Goal: Transaction & Acquisition: Purchase product/service

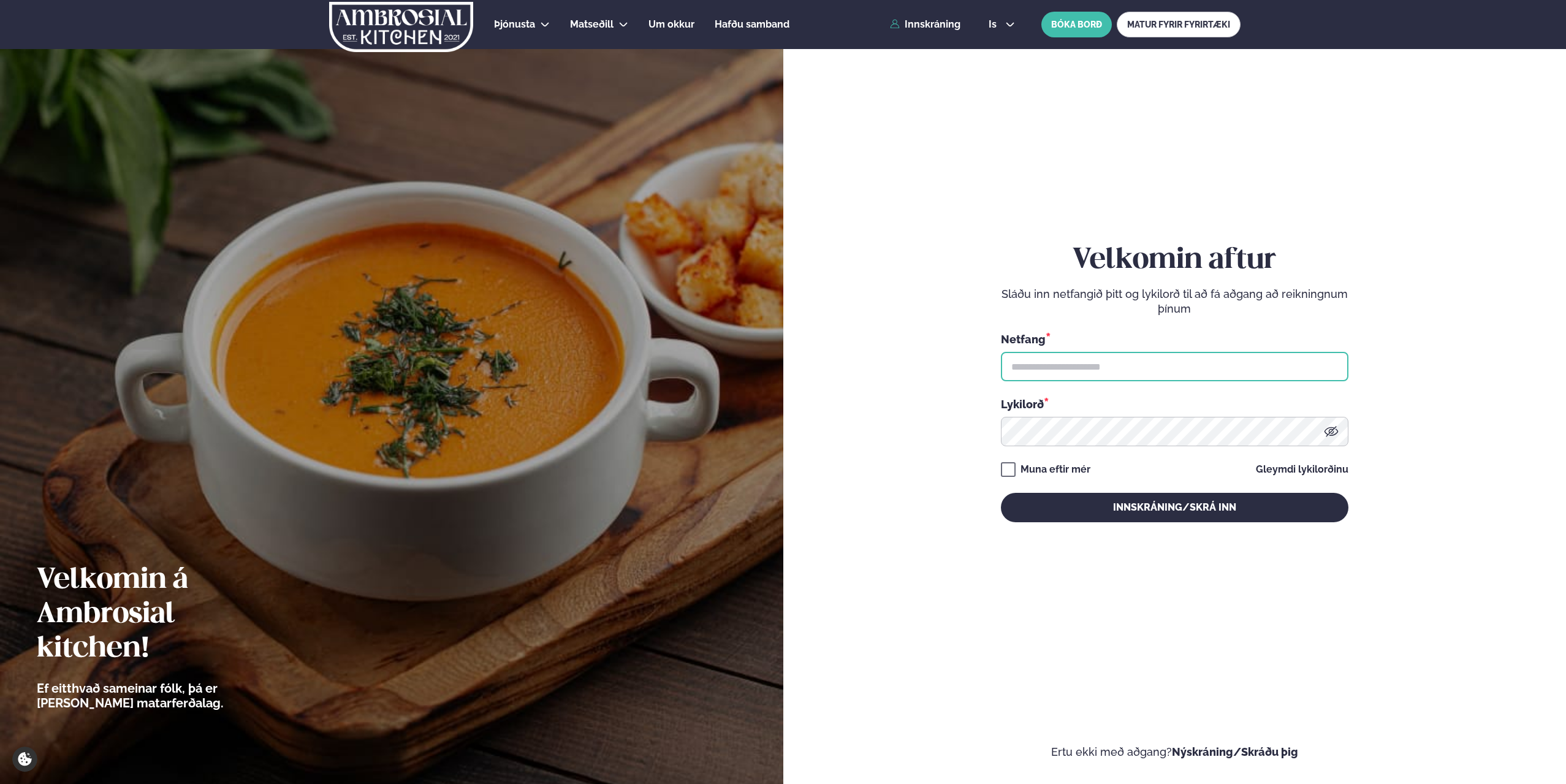
type input "**********"
click at [1091, 504] on button "Innskráning/Skrá inn" at bounding box center [1174, 507] width 348 height 30
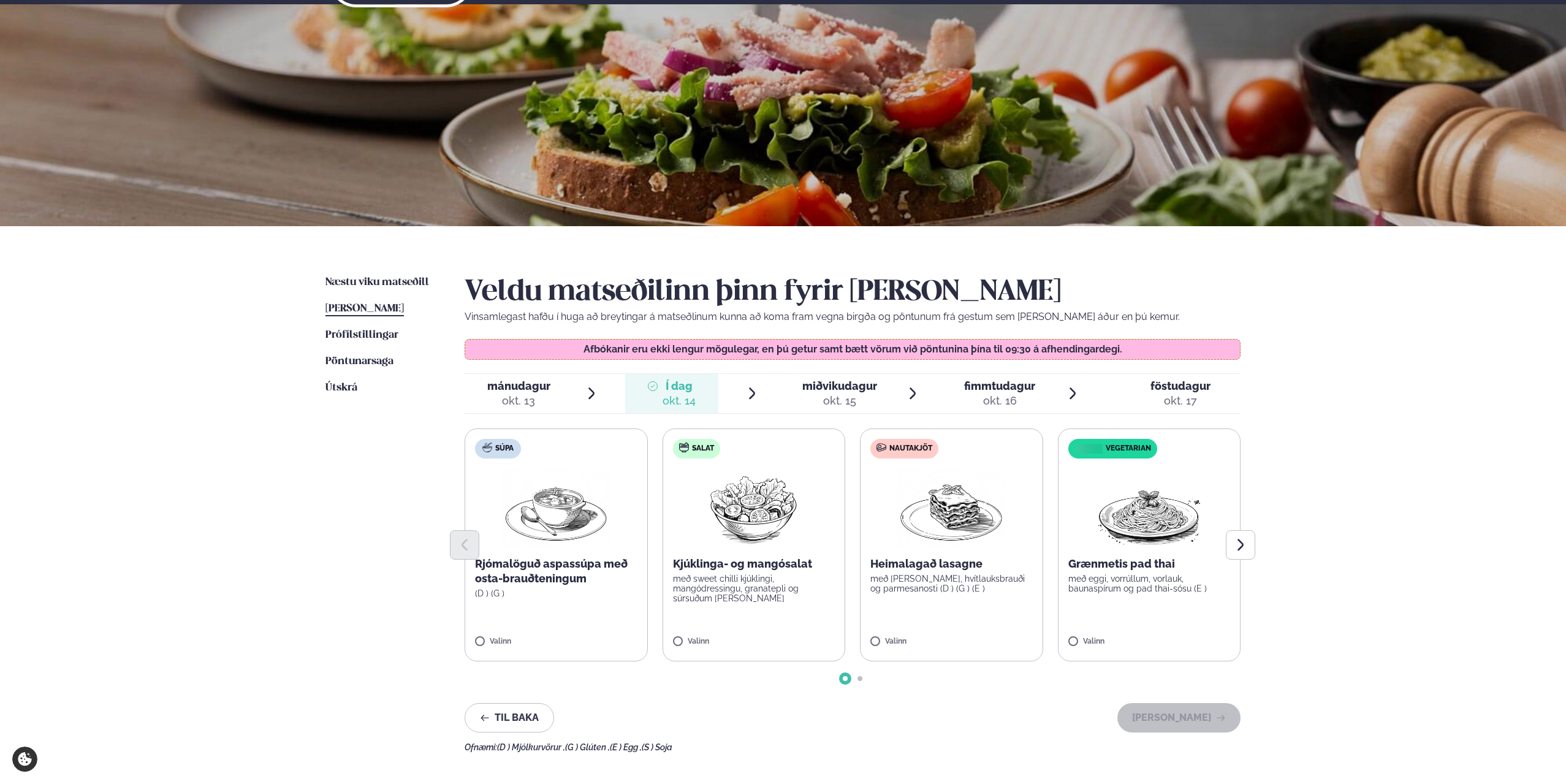
scroll to position [123, 0]
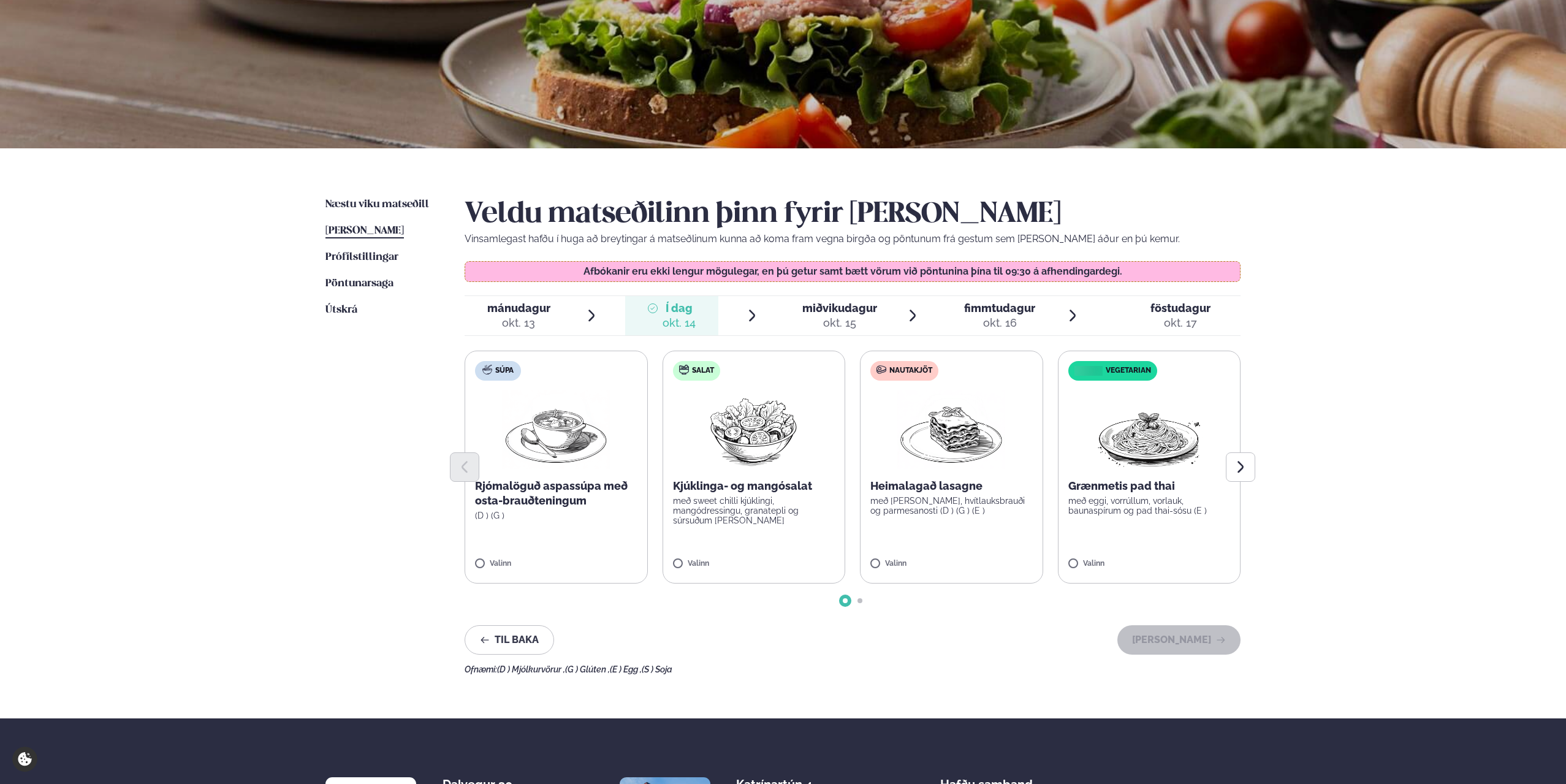
click at [858, 312] on span "miðvikudagur" at bounding box center [840, 308] width 74 height 13
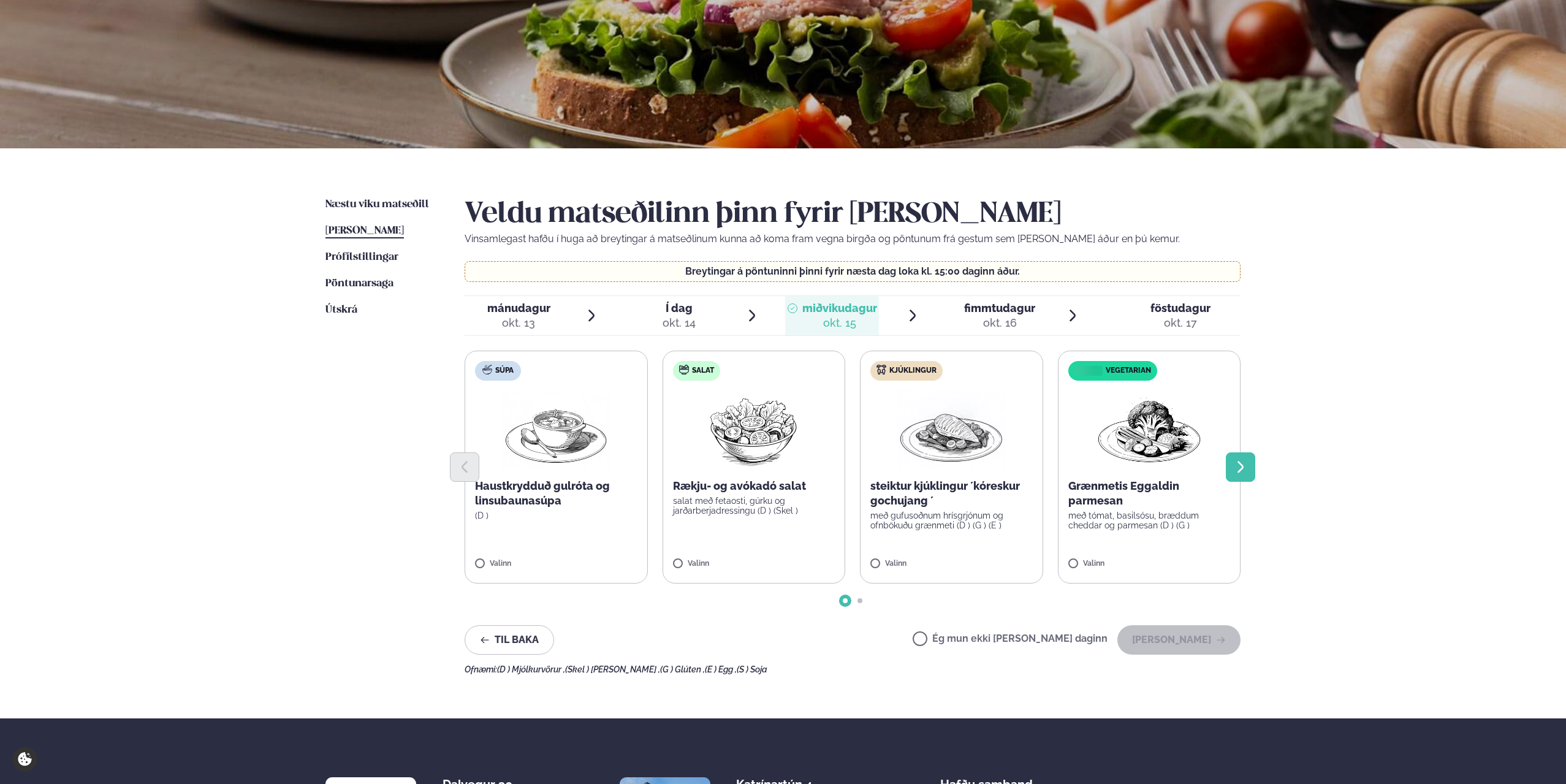
click at [1245, 464] on icon "Next slide" at bounding box center [1240, 466] width 14 height 14
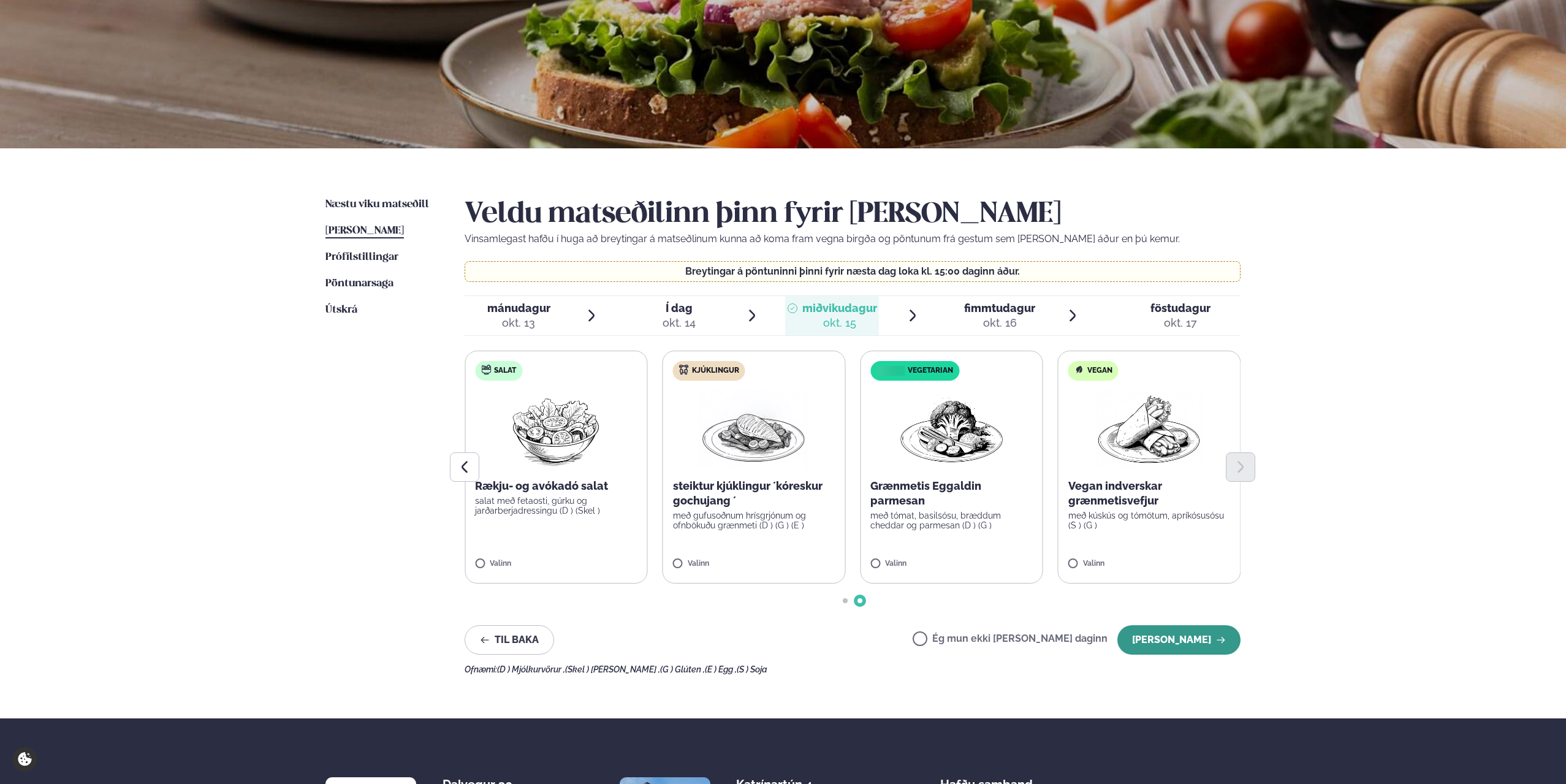
click at [1203, 646] on button "[PERSON_NAME]" at bounding box center [1178, 639] width 123 height 30
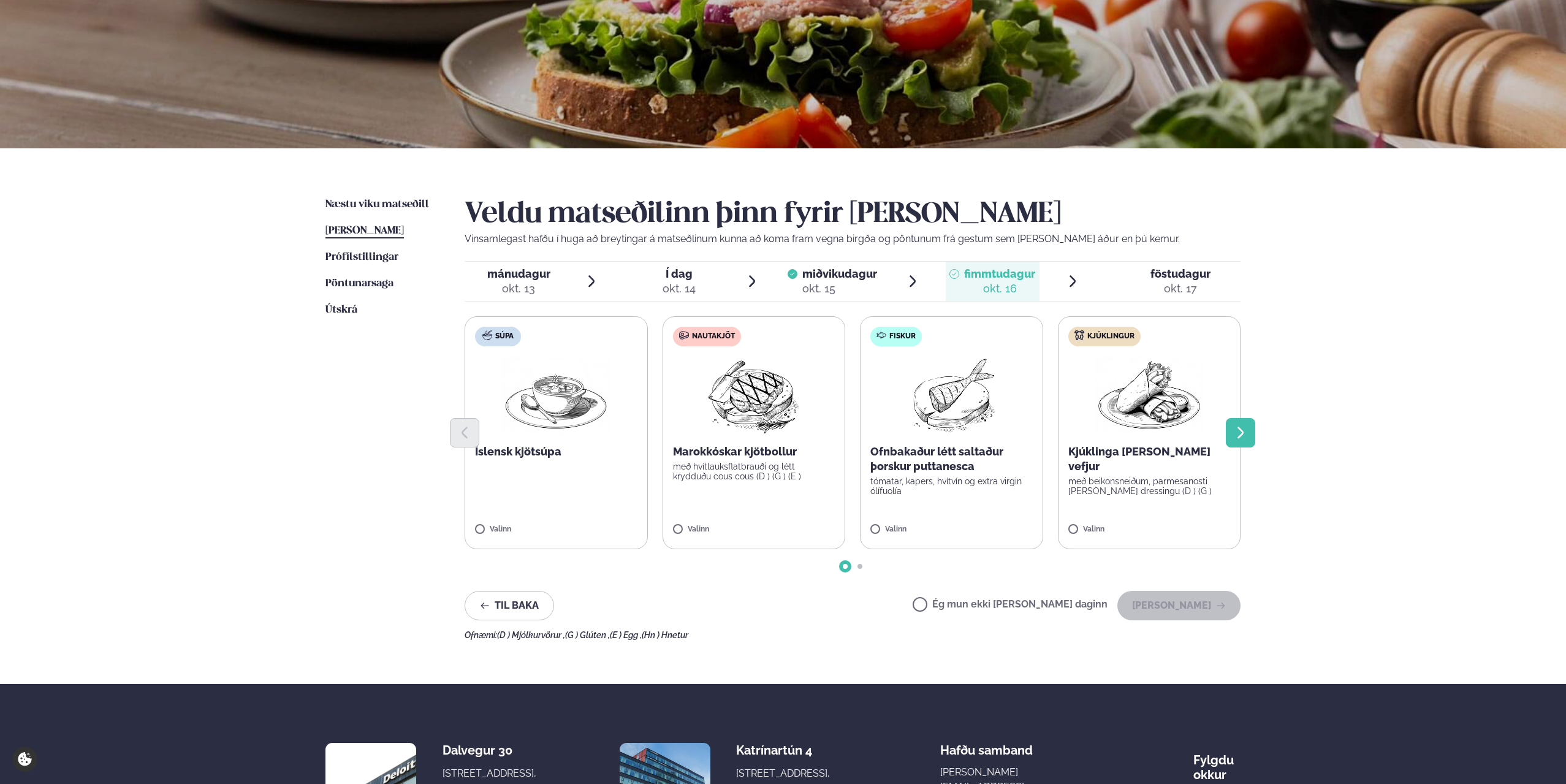
click at [1242, 433] on icon "Next slide" at bounding box center [1240, 432] width 6 height 11
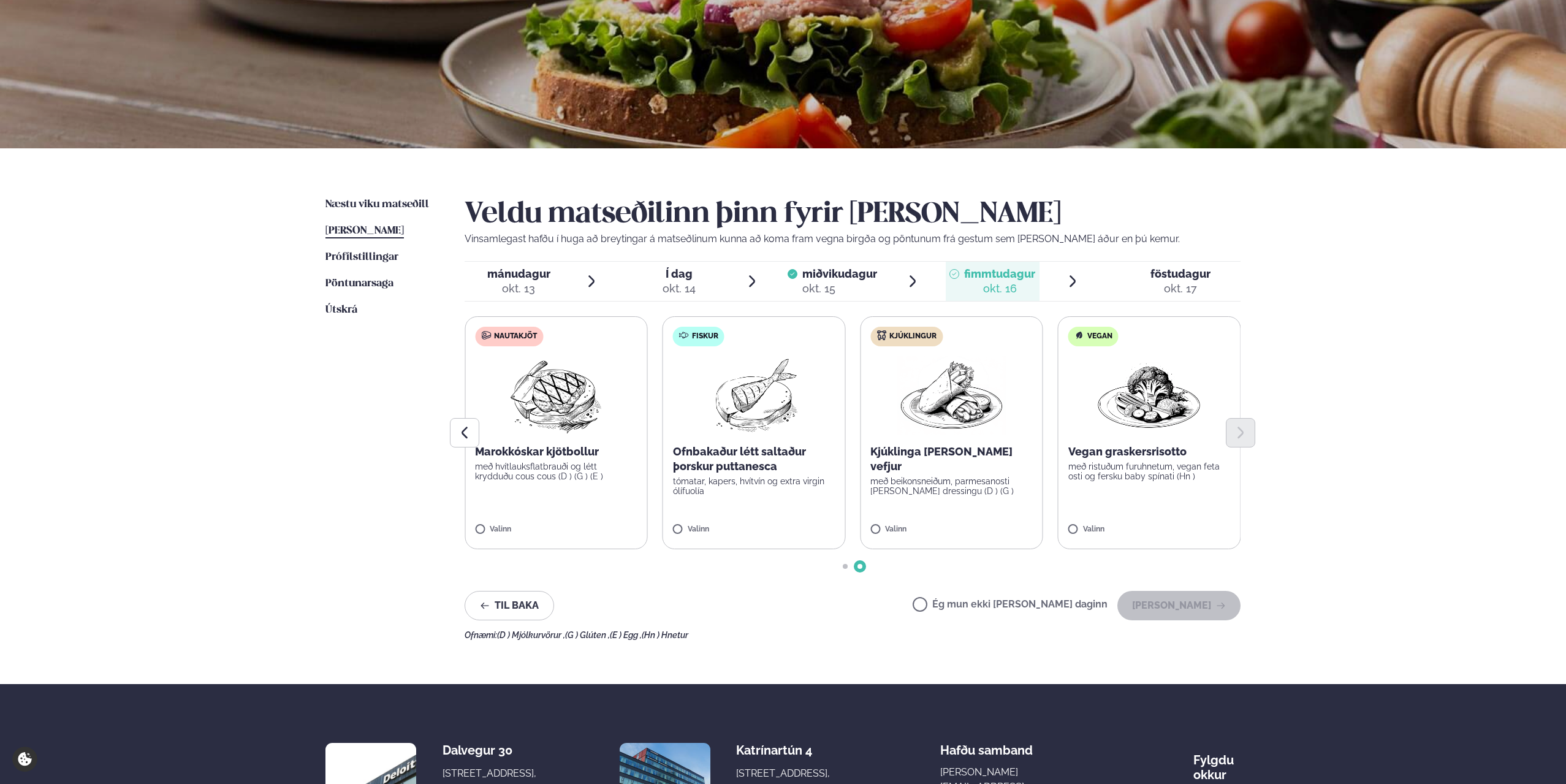
click at [1168, 421] on div at bounding box center [852, 432] width 776 height 30
click at [1156, 399] on img at bounding box center [1149, 395] width 108 height 78
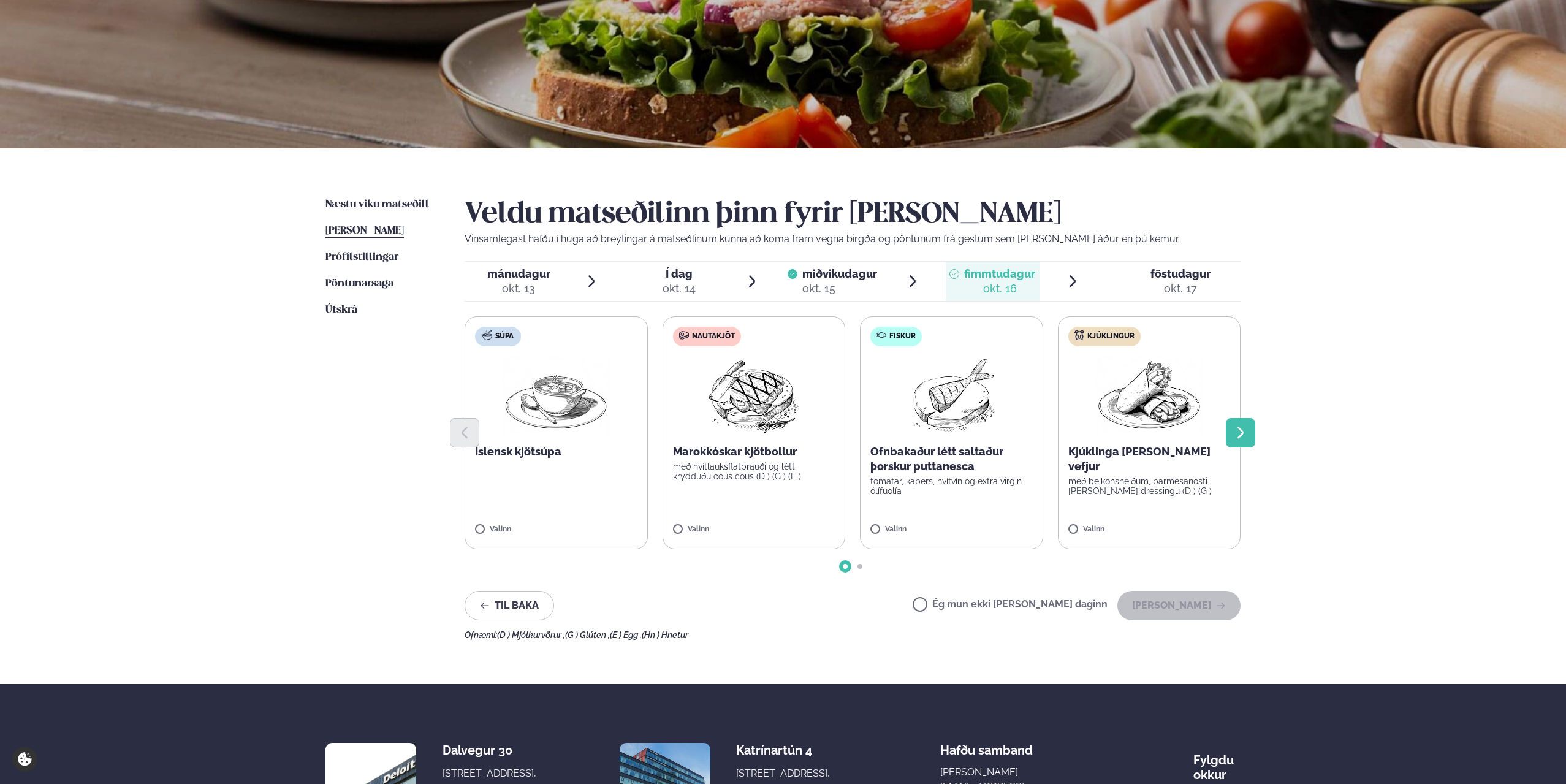
click at [1233, 422] on button "Next slide" at bounding box center [1240, 432] width 30 height 30
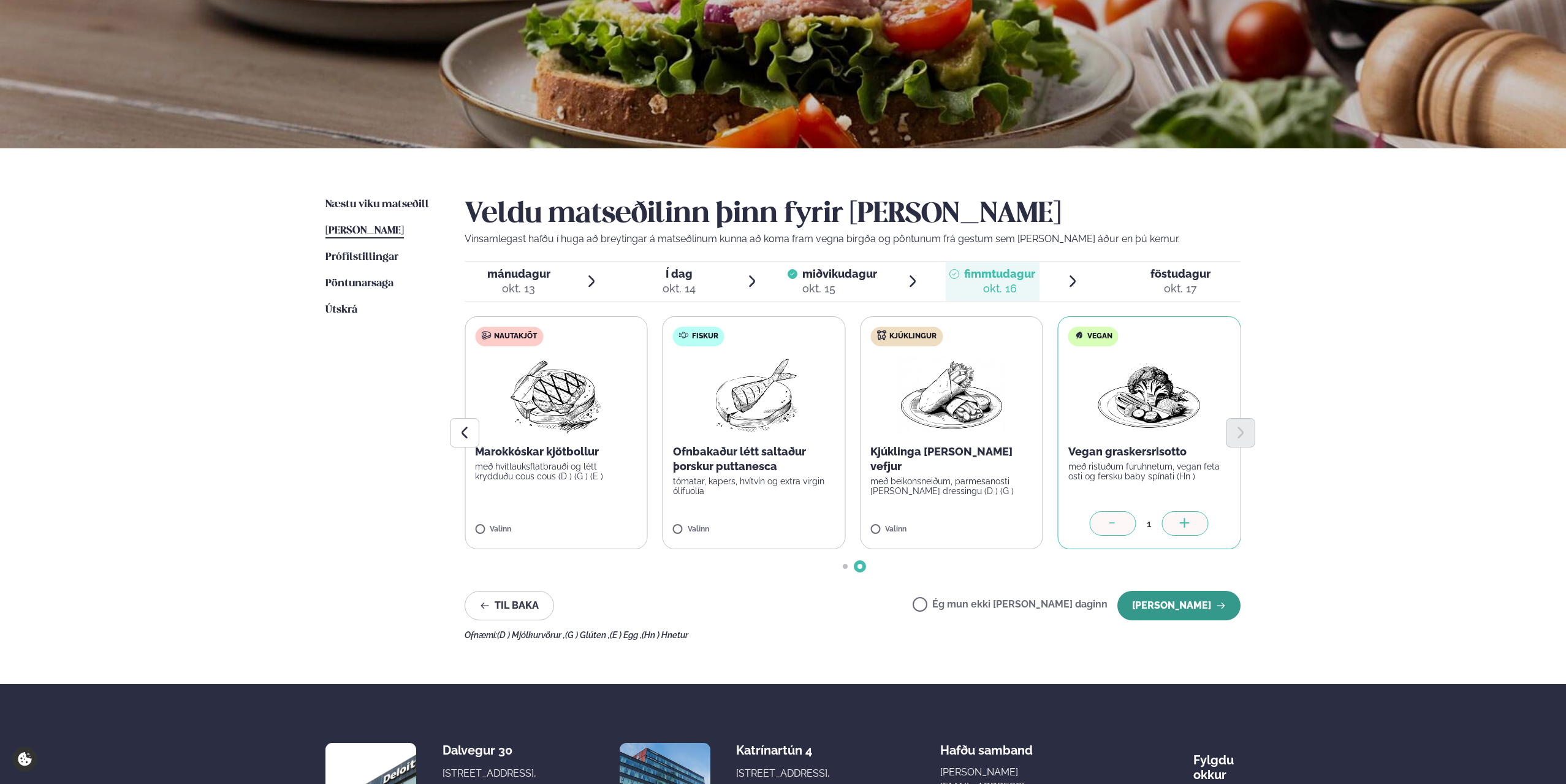
click at [1193, 607] on button "[PERSON_NAME]" at bounding box center [1178, 605] width 123 height 30
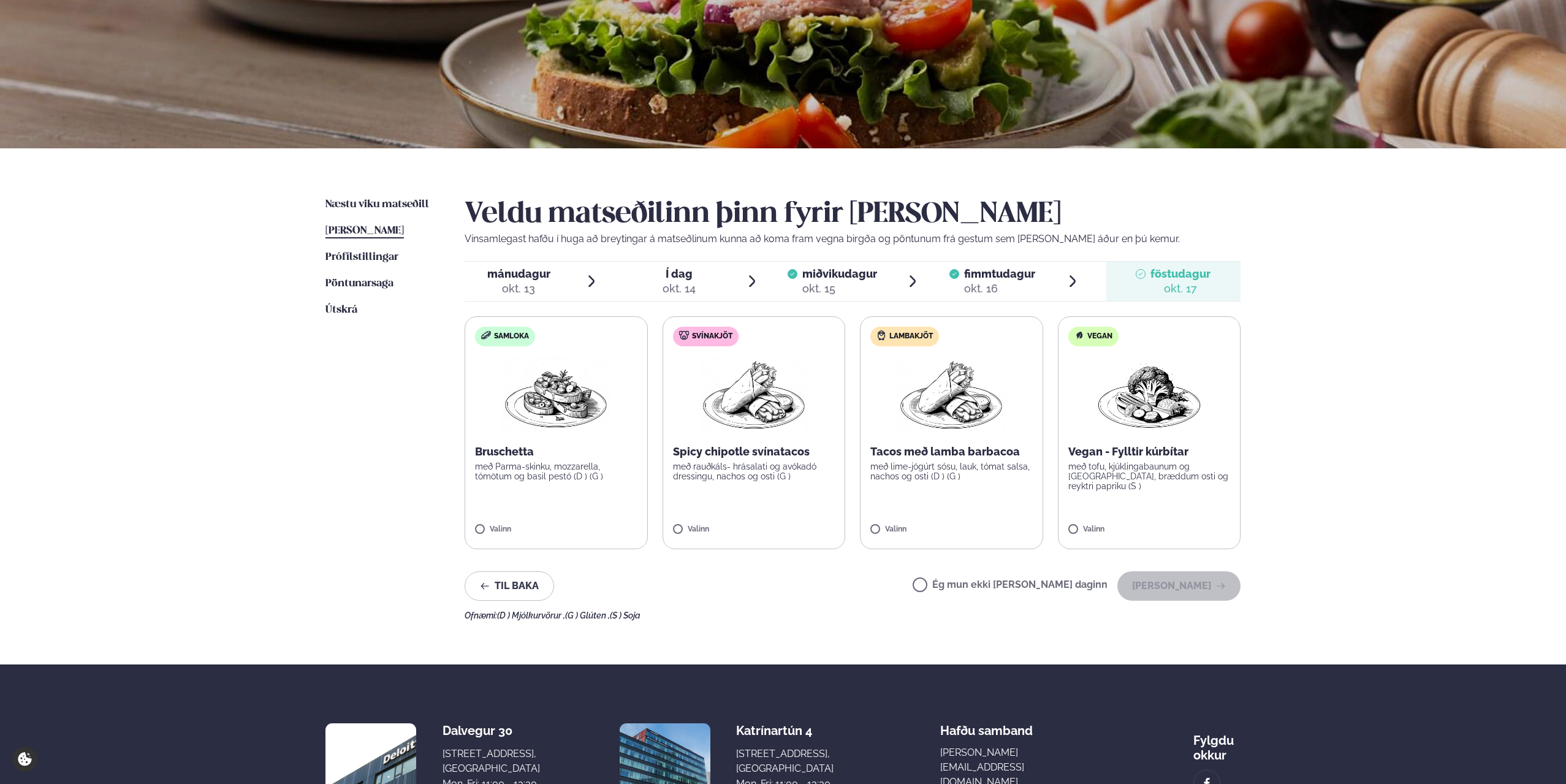
click at [851, 277] on span "miðvikudagur" at bounding box center [840, 273] width 74 height 13
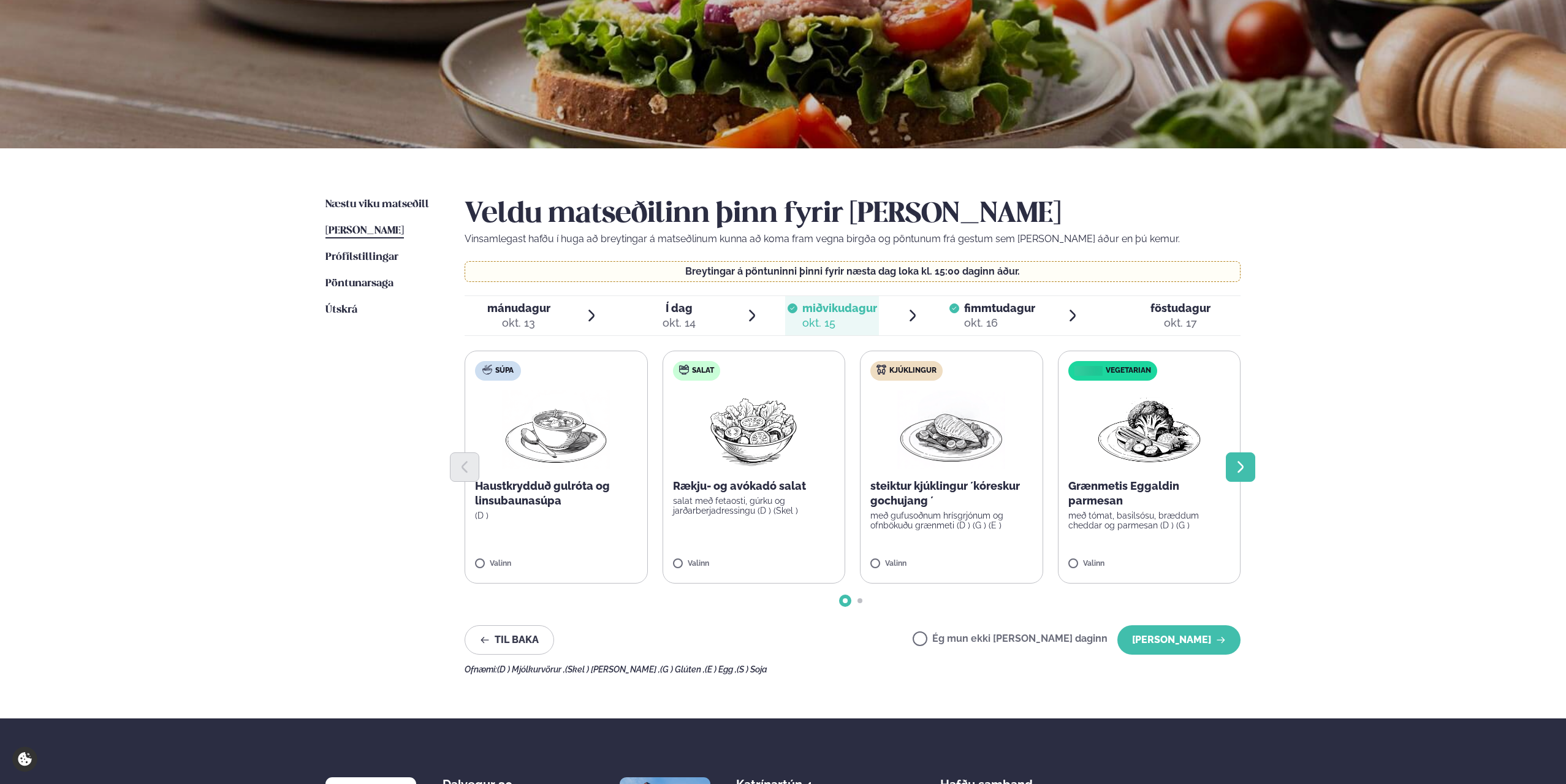
click at [1238, 464] on icon "Next slide" at bounding box center [1240, 466] width 14 height 14
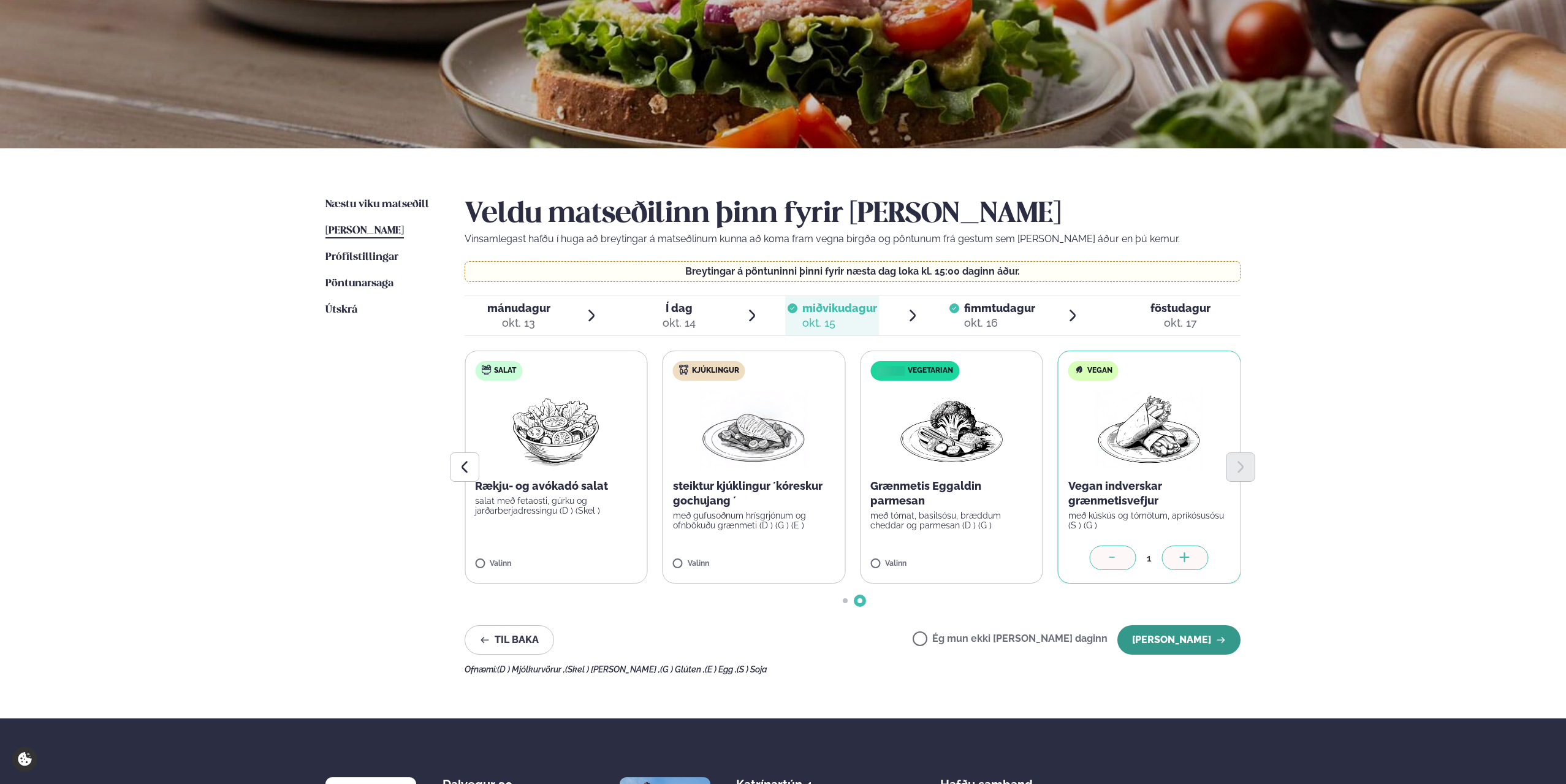
click at [1207, 643] on button "[PERSON_NAME]" at bounding box center [1178, 639] width 123 height 30
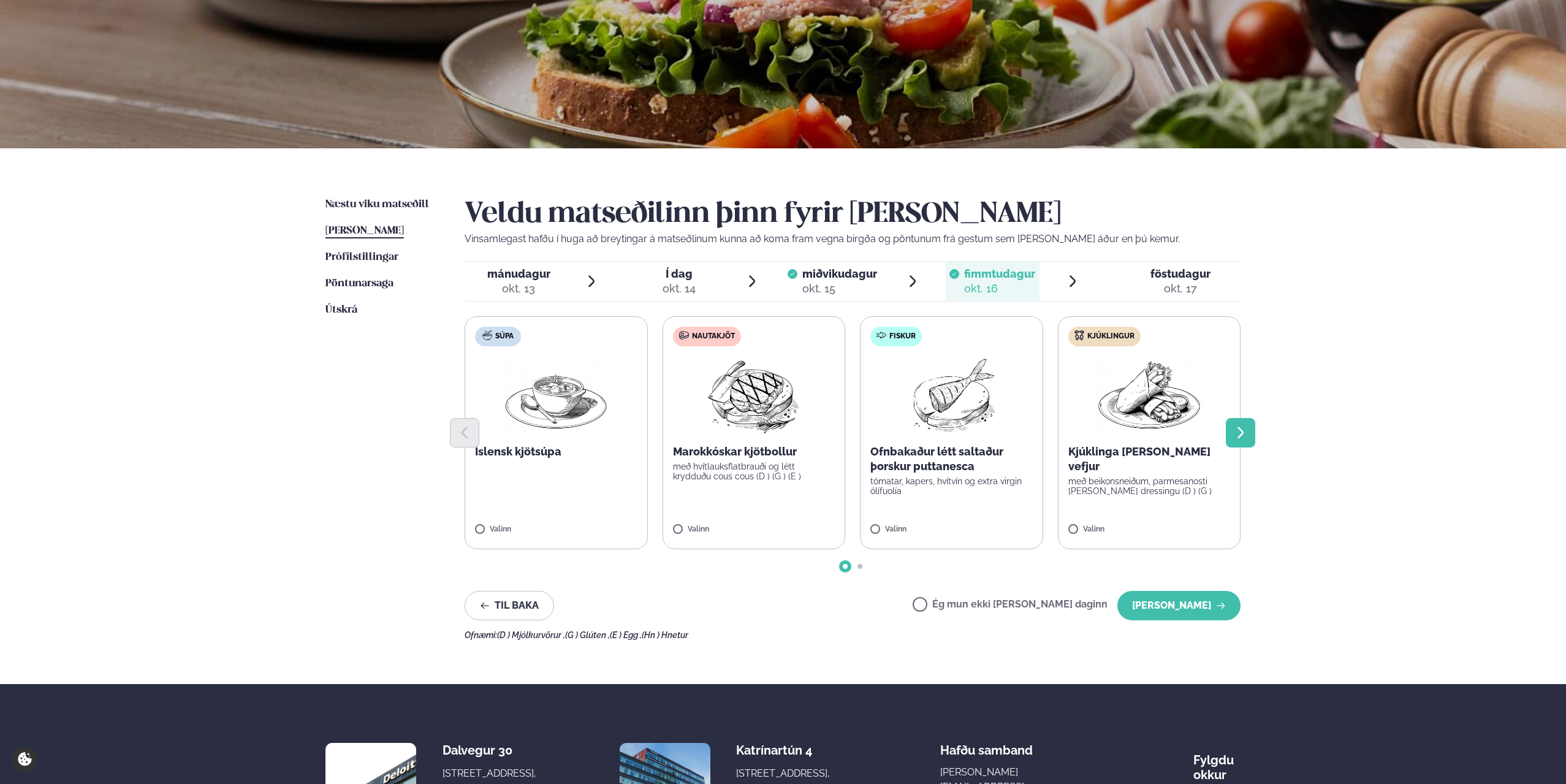
click at [1228, 437] on button "Next slide" at bounding box center [1240, 432] width 30 height 30
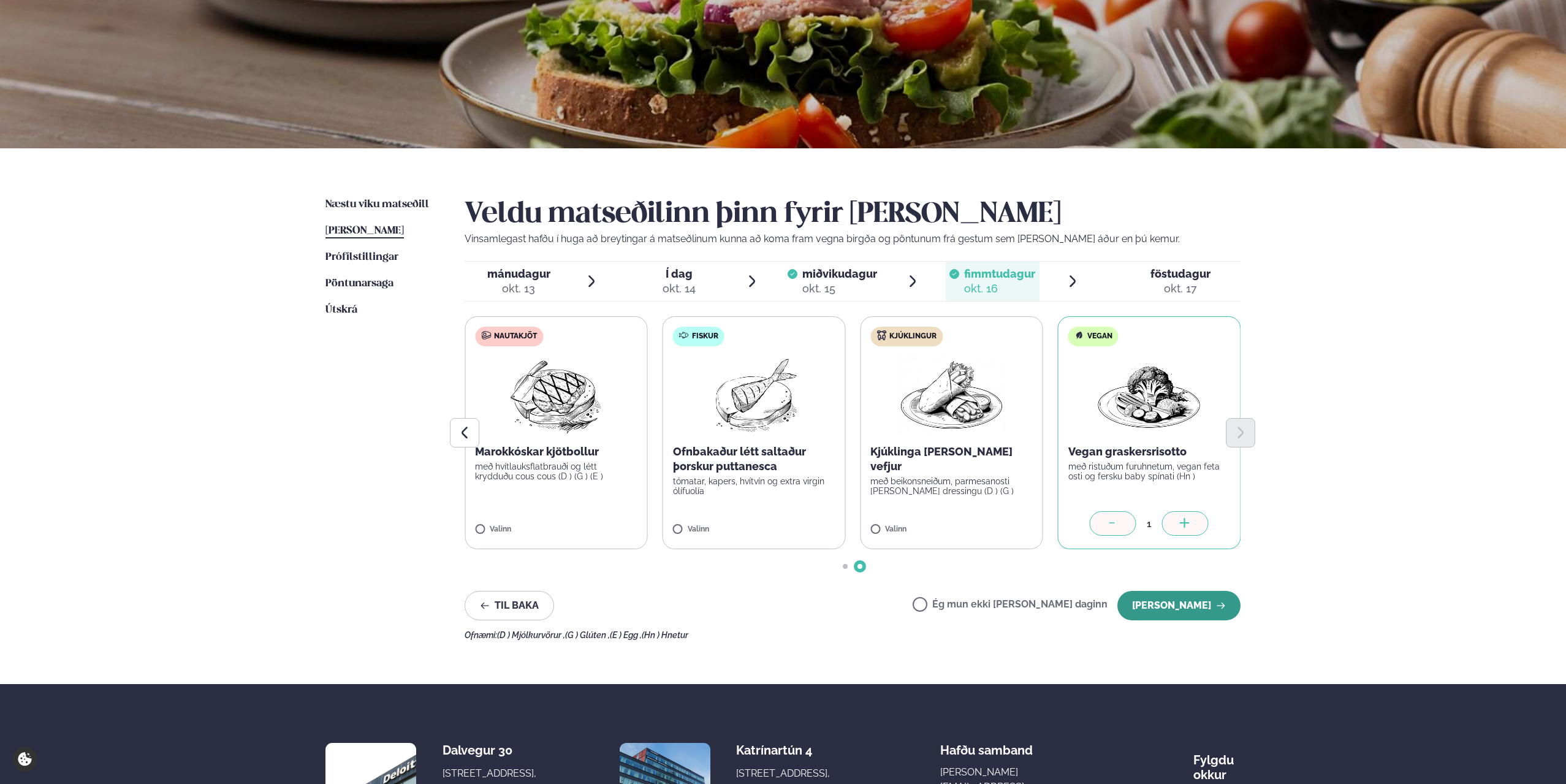
click at [1206, 607] on button "[PERSON_NAME]" at bounding box center [1178, 605] width 123 height 30
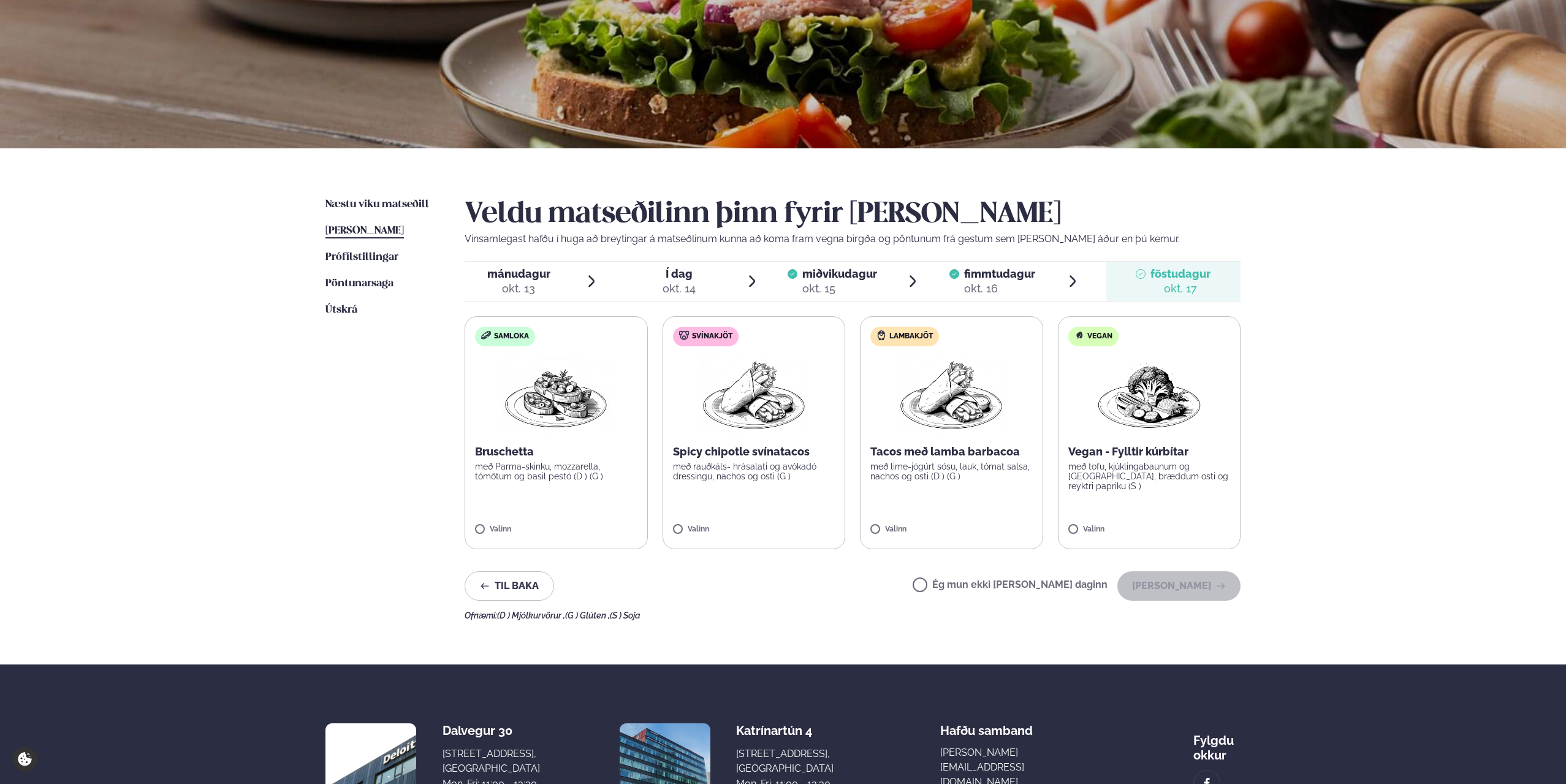
click at [972, 583] on label "Ég mun ekki [PERSON_NAME] daginn" at bounding box center [1010, 586] width 195 height 13
click at [1194, 586] on button "[PERSON_NAME]" at bounding box center [1178, 585] width 123 height 30
